Goal: Entertainment & Leisure: Consume media (video, audio)

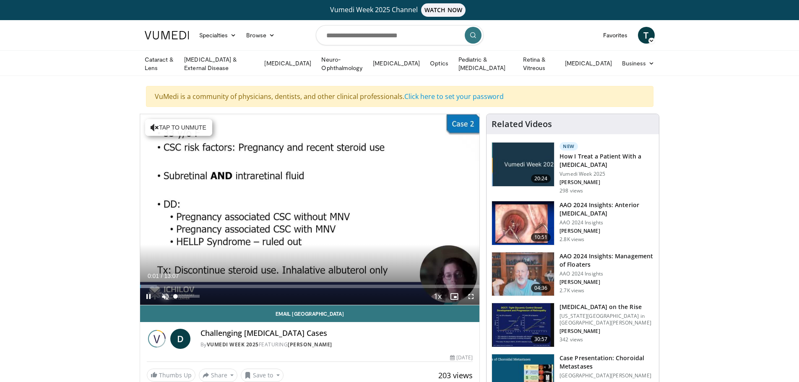
click at [162, 295] on span "Video Player" at bounding box center [165, 296] width 17 height 17
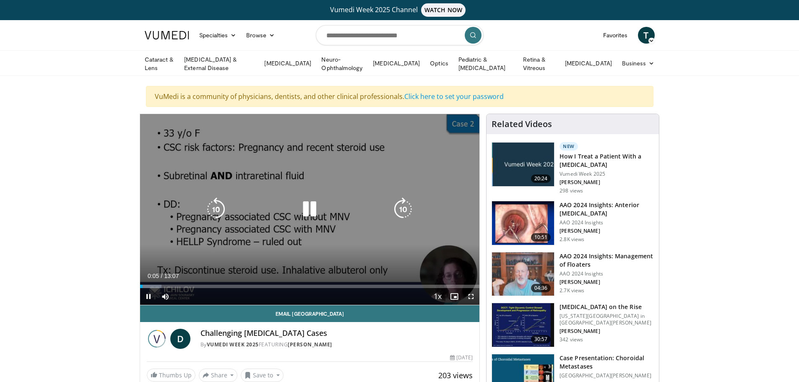
click at [403, 204] on icon "Video Player" at bounding box center [403, 209] width 23 height 23
click at [401, 210] on icon "Video Player" at bounding box center [403, 209] width 23 height 23
click at [401, 213] on icon "Video Player" at bounding box center [403, 209] width 23 height 23
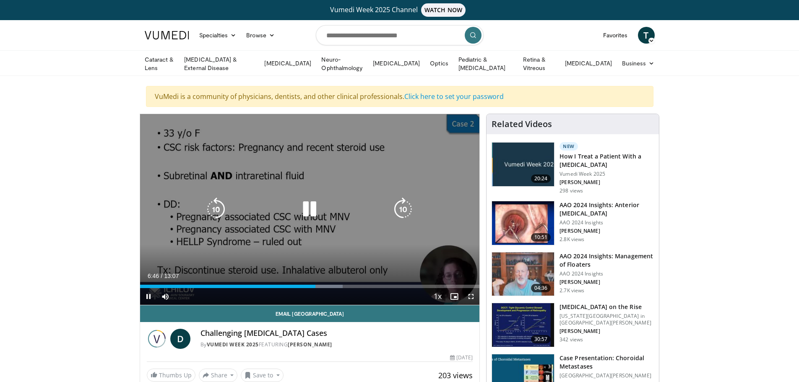
click at [401, 207] on icon "Video Player" at bounding box center [403, 209] width 23 height 23
click at [401, 208] on icon "Video Player" at bounding box center [403, 209] width 23 height 23
click at [406, 209] on icon "Video Player" at bounding box center [403, 209] width 23 height 23
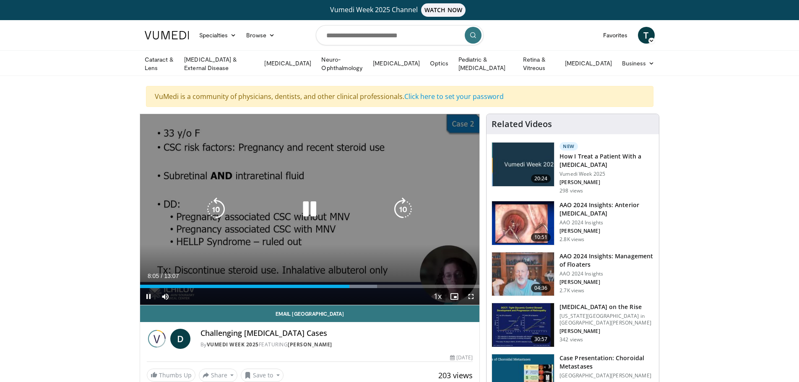
click at [402, 206] on icon "Video Player" at bounding box center [403, 209] width 23 height 23
click at [307, 205] on icon "Video Player" at bounding box center [309, 209] width 23 height 23
